Goal: Task Accomplishment & Management: Manage account settings

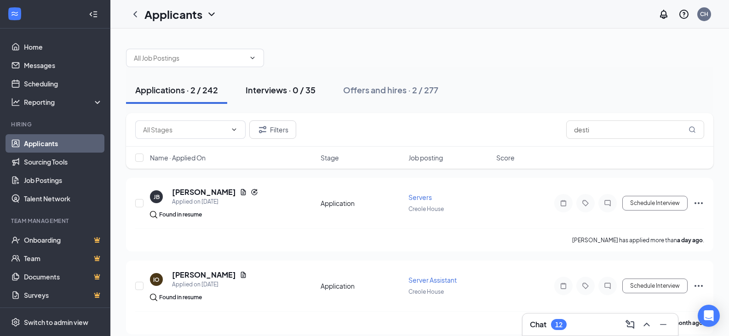
click at [304, 94] on div "Interviews · 0 / 35" at bounding box center [281, 89] width 70 height 11
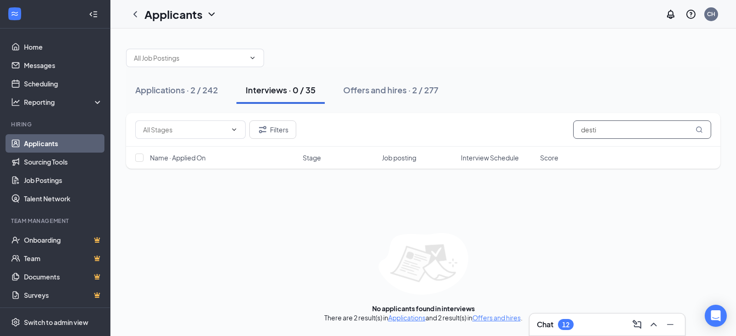
click at [611, 130] on input "desti" at bounding box center [642, 129] width 138 height 18
type input "d"
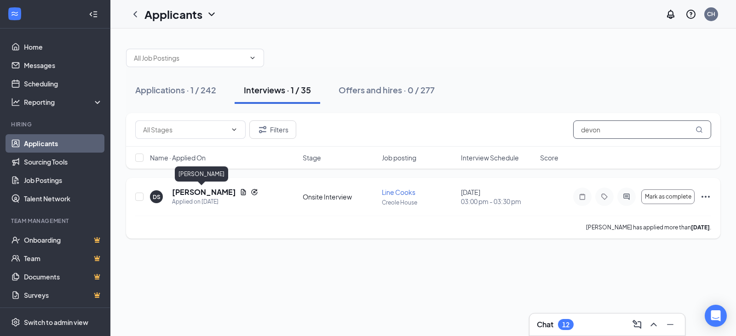
type input "devon"
click at [203, 190] on h5 "[PERSON_NAME]" at bounding box center [204, 192] width 64 height 10
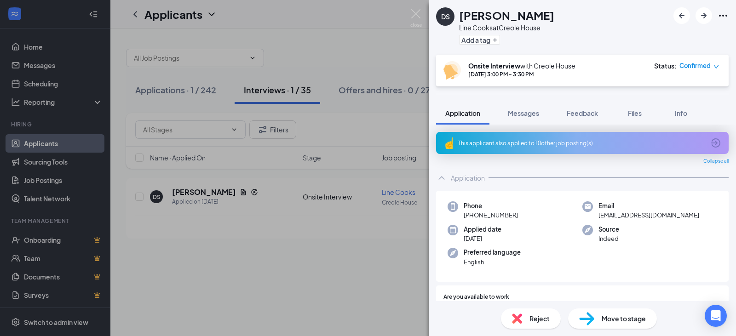
click at [609, 322] on span "Move to stage" at bounding box center [624, 319] width 44 height 10
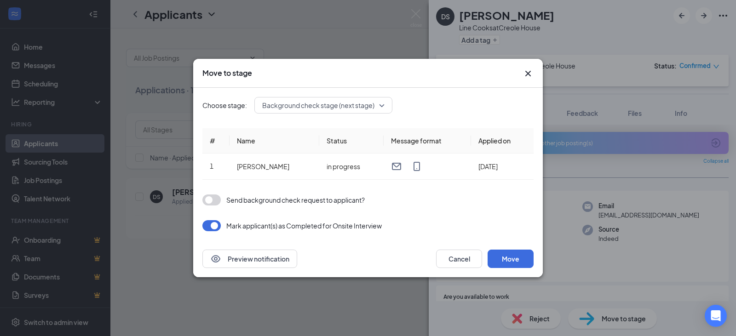
click at [215, 202] on button "button" at bounding box center [211, 200] width 18 height 11
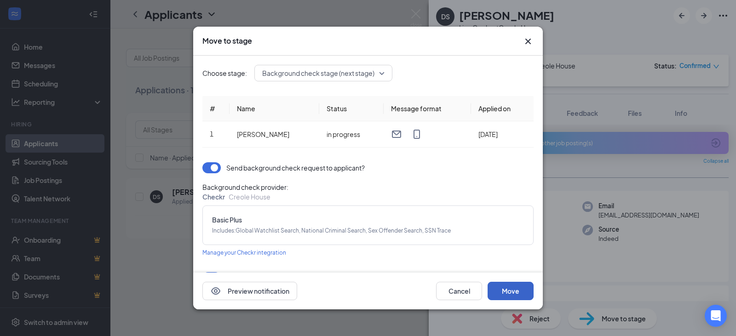
click at [516, 292] on button "Move" at bounding box center [510, 291] width 46 height 18
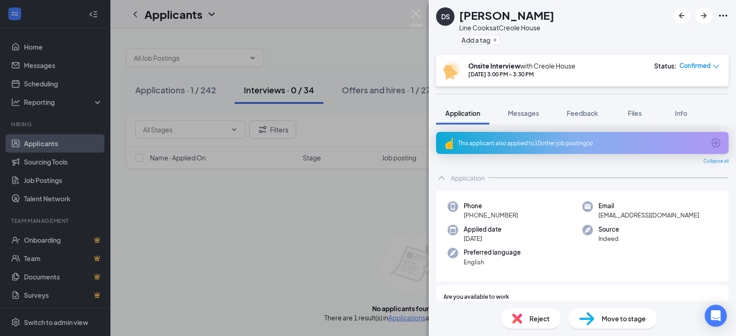
click at [599, 321] on div "Move to stage" at bounding box center [612, 319] width 89 height 20
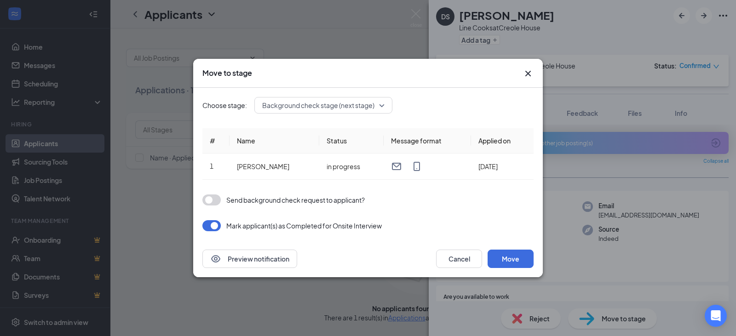
click at [216, 196] on button "button" at bounding box center [211, 200] width 18 height 11
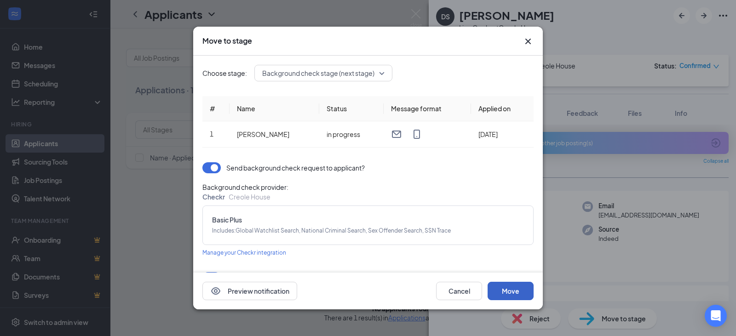
click at [511, 297] on button "Move" at bounding box center [510, 291] width 46 height 18
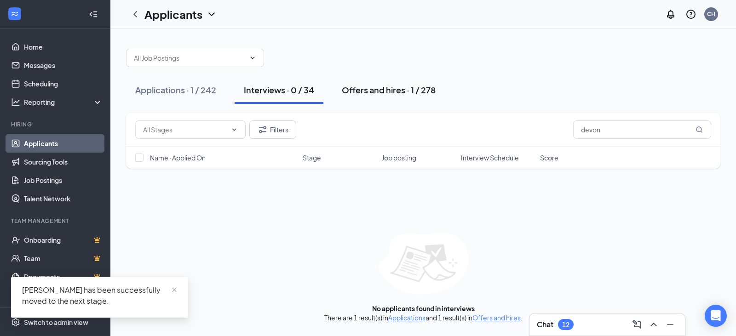
click at [396, 88] on div "Offers and hires · 1 / 278" at bounding box center [389, 89] width 94 height 11
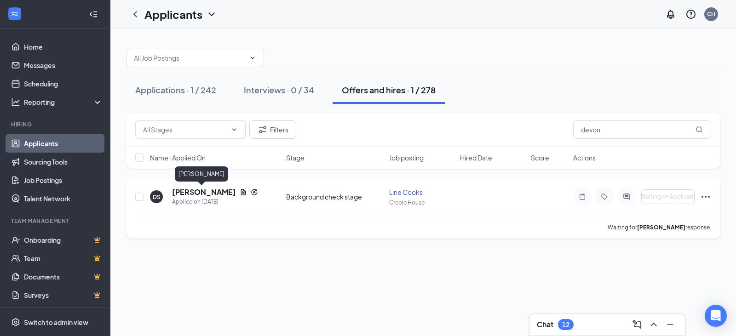
click at [182, 192] on h5 "[PERSON_NAME]" at bounding box center [204, 192] width 64 height 10
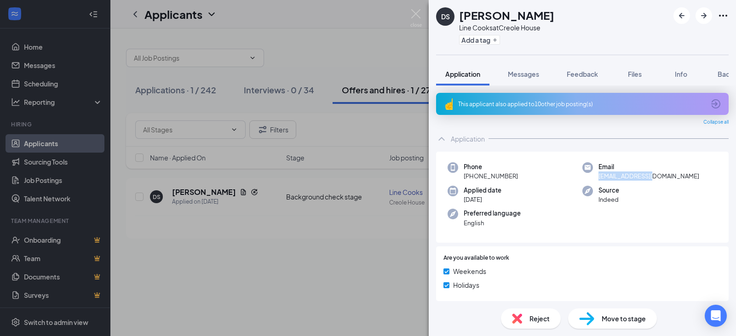
drag, startPoint x: 652, startPoint y: 176, endPoint x: 592, endPoint y: 180, distance: 59.4
click at [592, 180] on div "Email [EMAIL_ADDRESS][DOMAIN_NAME]" at bounding box center [649, 171] width 135 height 19
copy span "[EMAIL_ADDRESS][DOMAIN_NAME]"
drag, startPoint x: 524, startPoint y: 176, endPoint x: 468, endPoint y: 181, distance: 55.9
click at [468, 181] on div "Phone [PHONE_NUMBER]" at bounding box center [514, 171] width 135 height 19
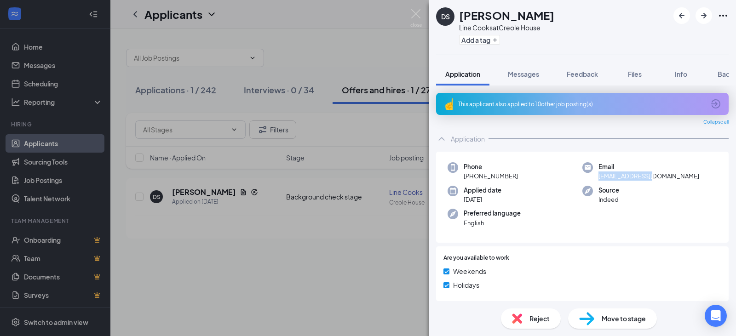
copy span "[PHONE_NUMBER]"
click at [378, 276] on div "DS [PERSON_NAME] Line Cooks at Creole House Add a tag Application Messages Feed…" at bounding box center [368, 168] width 736 height 336
click at [246, 267] on div "DS [PERSON_NAME] Line Cooks at Creole House Add a tag Application Messages Feed…" at bounding box center [368, 168] width 736 height 336
